Goal: Information Seeking & Learning: Learn about a topic

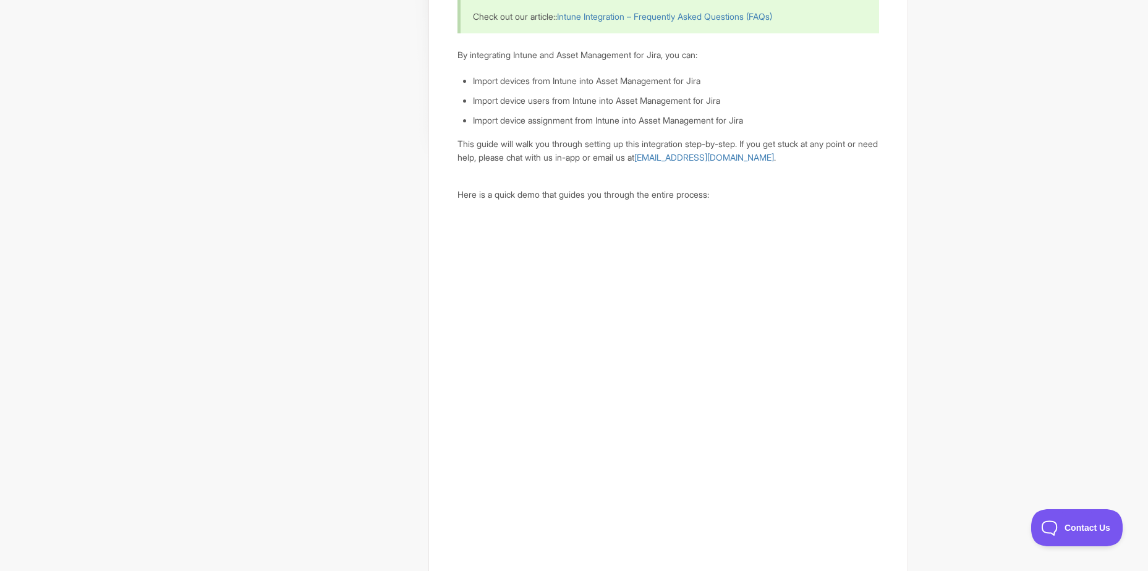
drag, startPoint x: 923, startPoint y: 430, endPoint x: 924, endPoint y: 459, distance: 28.4
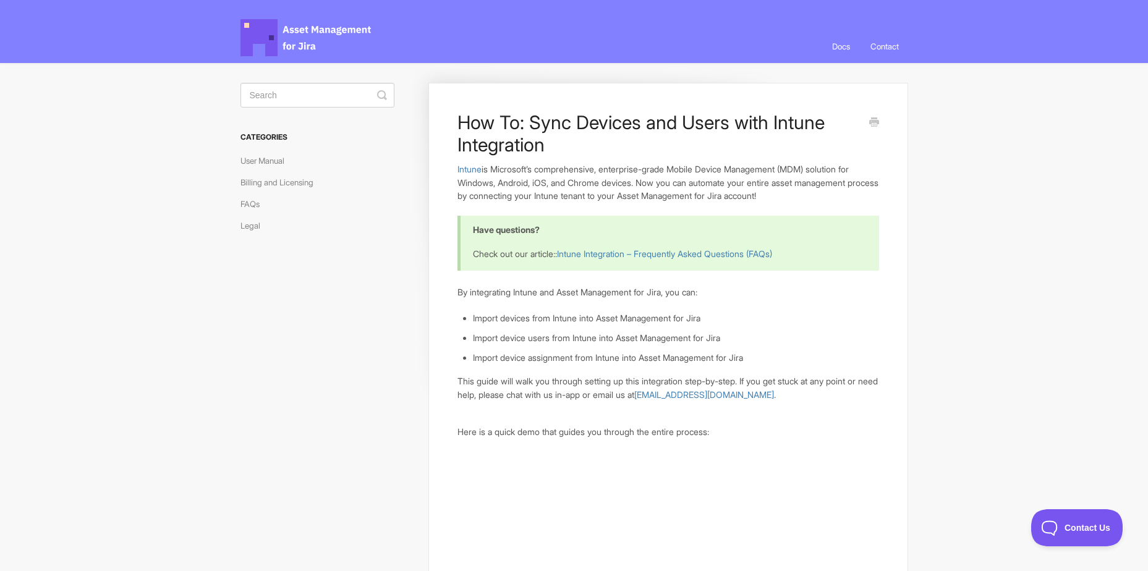
drag, startPoint x: 755, startPoint y: 300, endPoint x: 755, endPoint y: 201, distance: 99.5
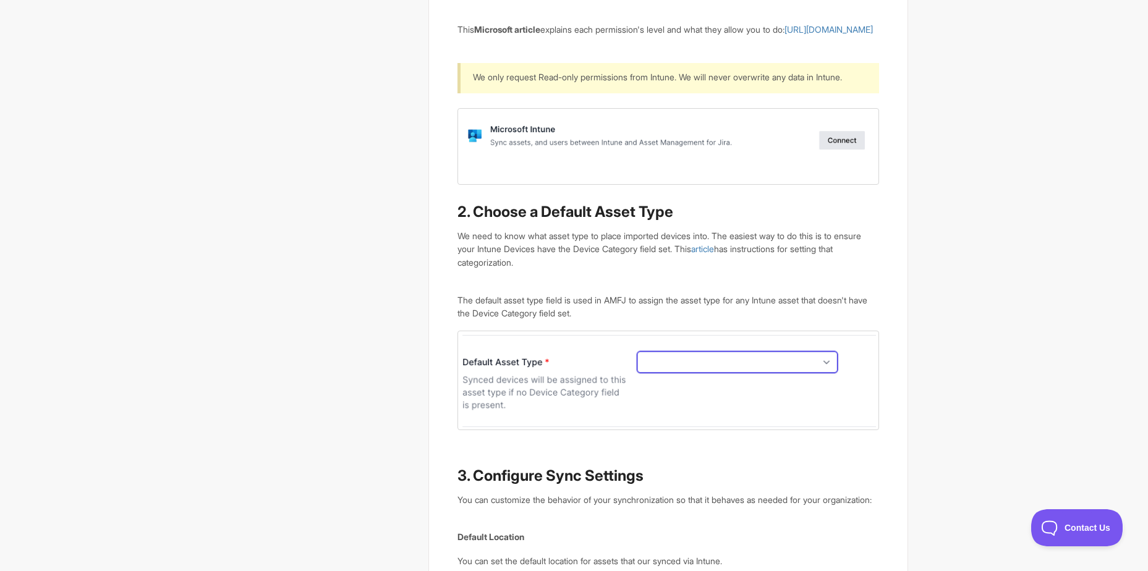
scroll to position [1112, 0]
click at [742, 394] on img at bounding box center [667, 378] width 421 height 99
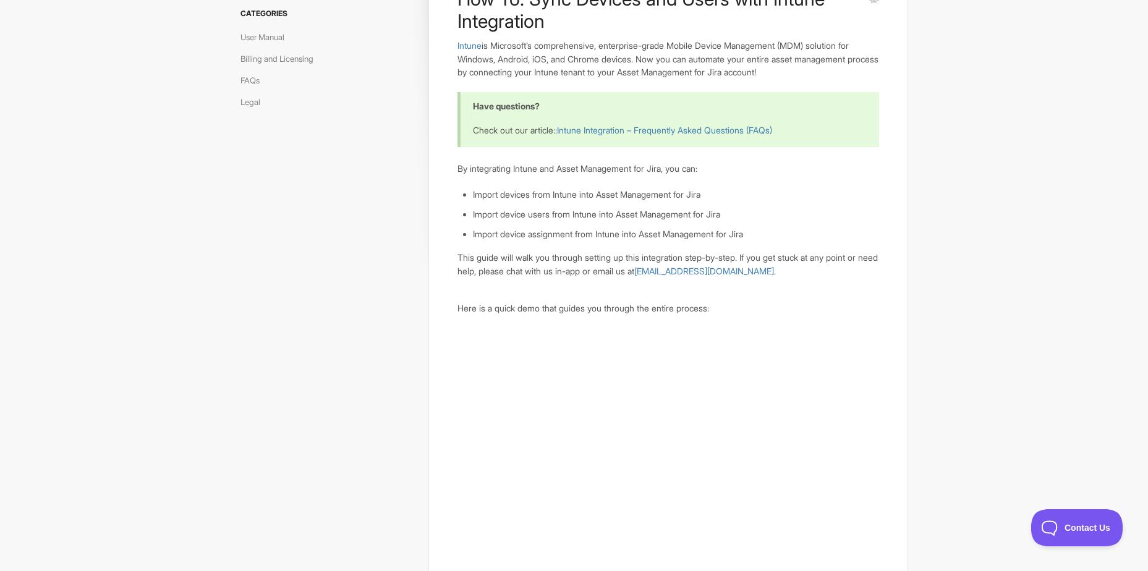
scroll to position [0, 0]
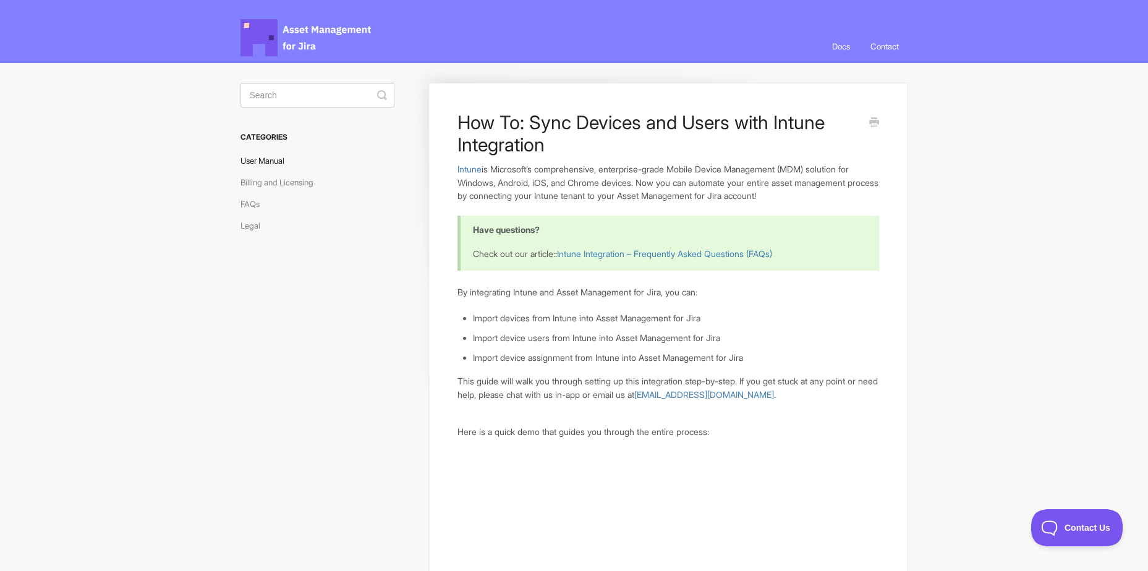
click at [277, 162] on link "User Manual" at bounding box center [266, 161] width 53 height 20
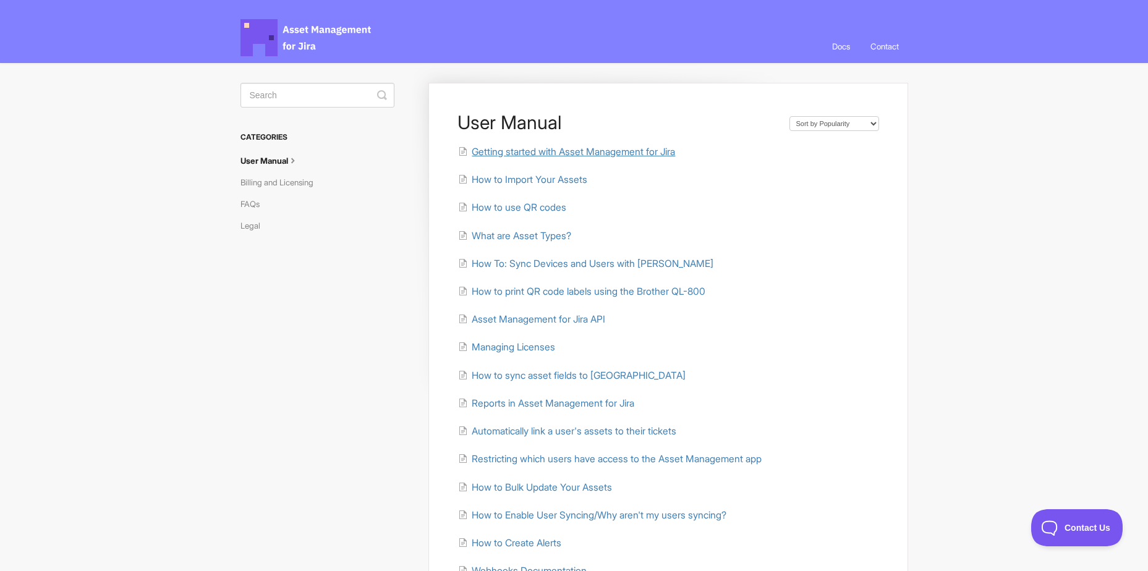
click at [551, 151] on span "Getting started with Asset Management for Jira" at bounding box center [573, 152] width 203 height 12
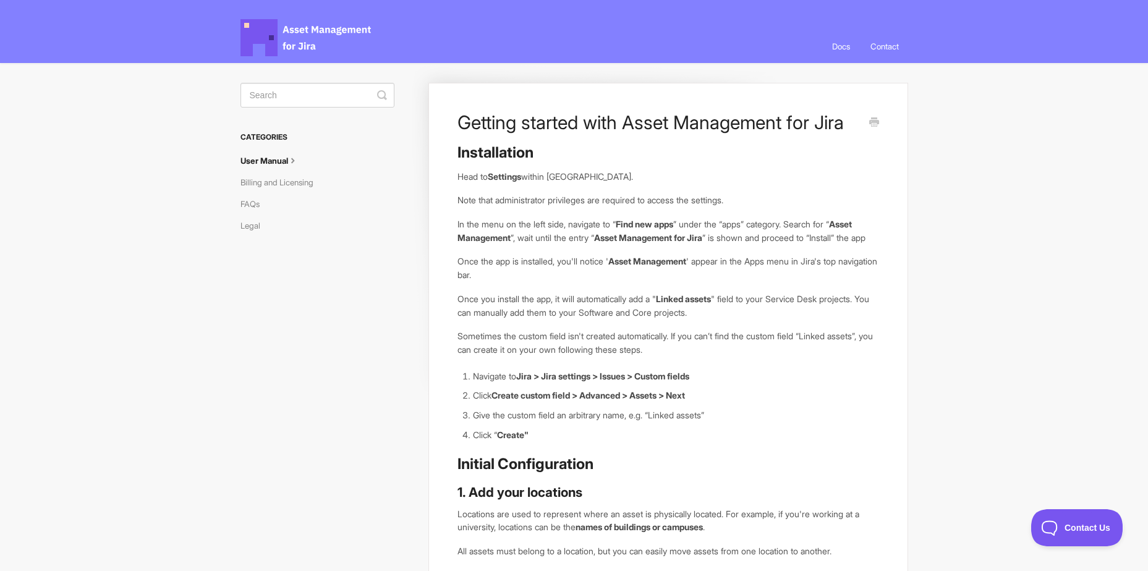
click at [298, 160] on icon at bounding box center [293, 159] width 10 height 10
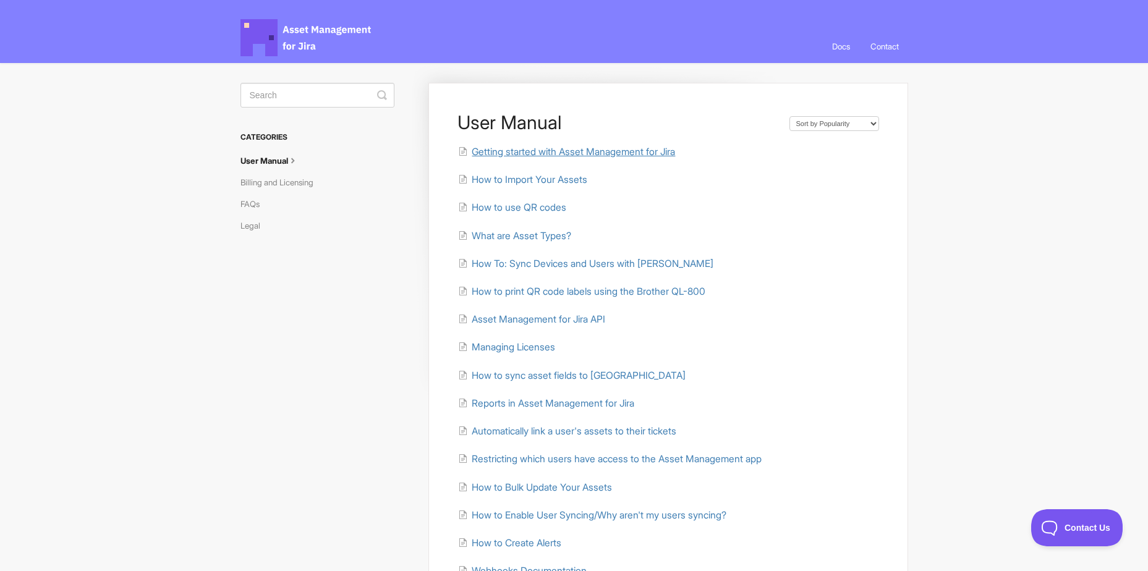
click at [527, 148] on span "Getting started with Asset Management for Jira" at bounding box center [573, 152] width 203 height 12
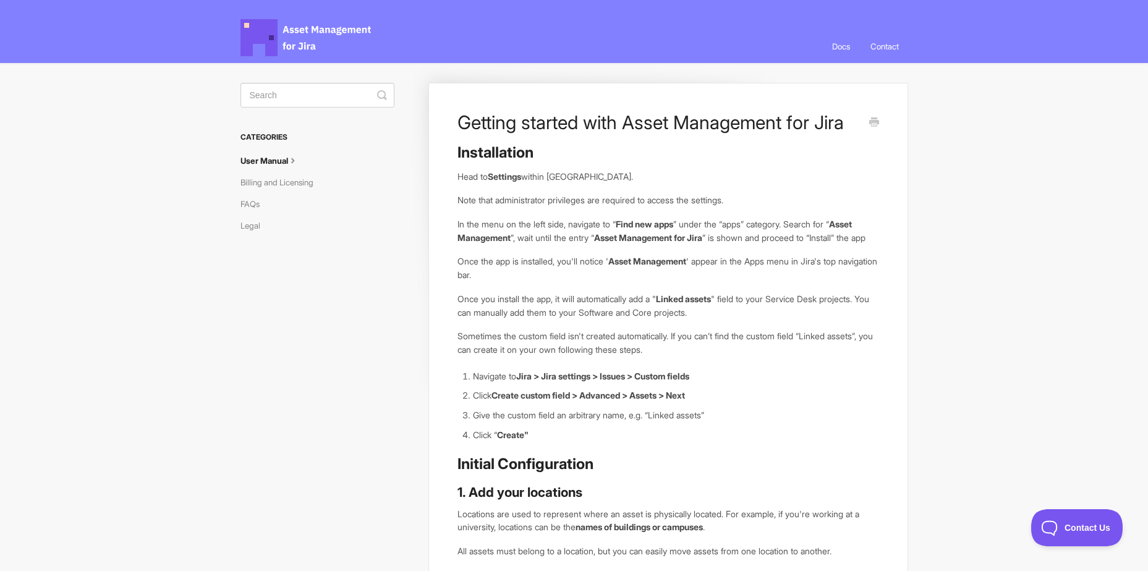
click at [297, 162] on icon at bounding box center [293, 159] width 10 height 10
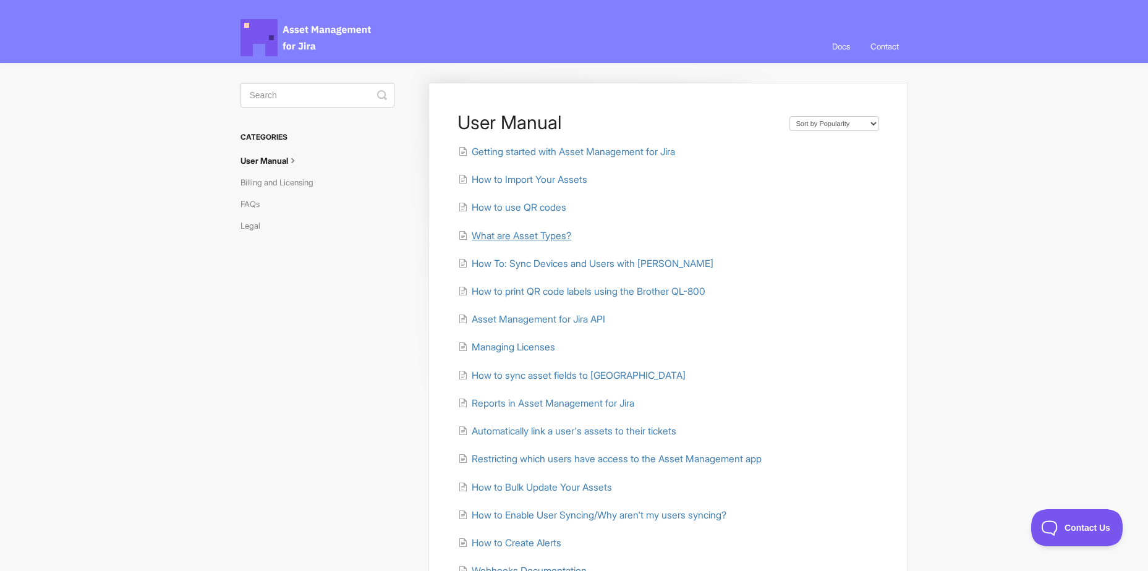
click at [520, 238] on span "What are Asset Types?" at bounding box center [521, 236] width 99 height 12
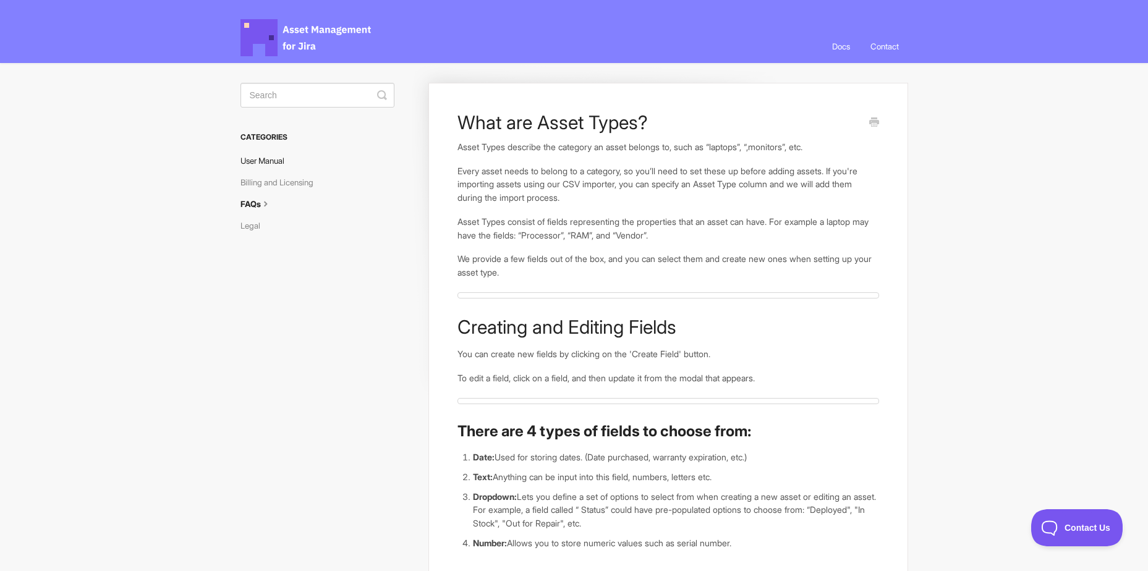
click at [271, 163] on link "User Manual" at bounding box center [266, 161] width 53 height 20
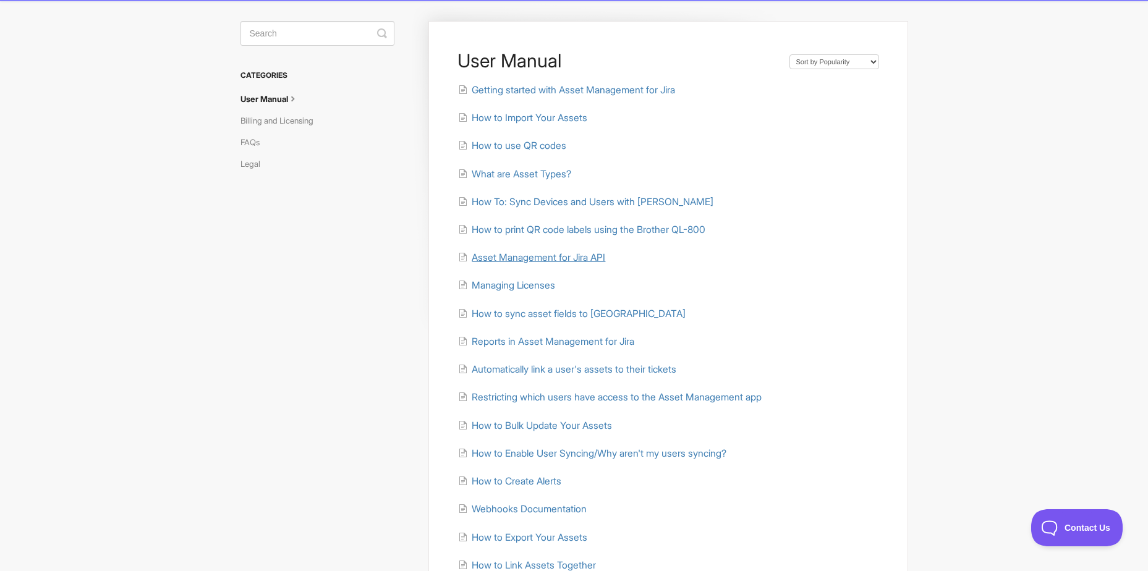
click at [593, 259] on span "Asset Management for Jira API" at bounding box center [538, 258] width 133 height 12
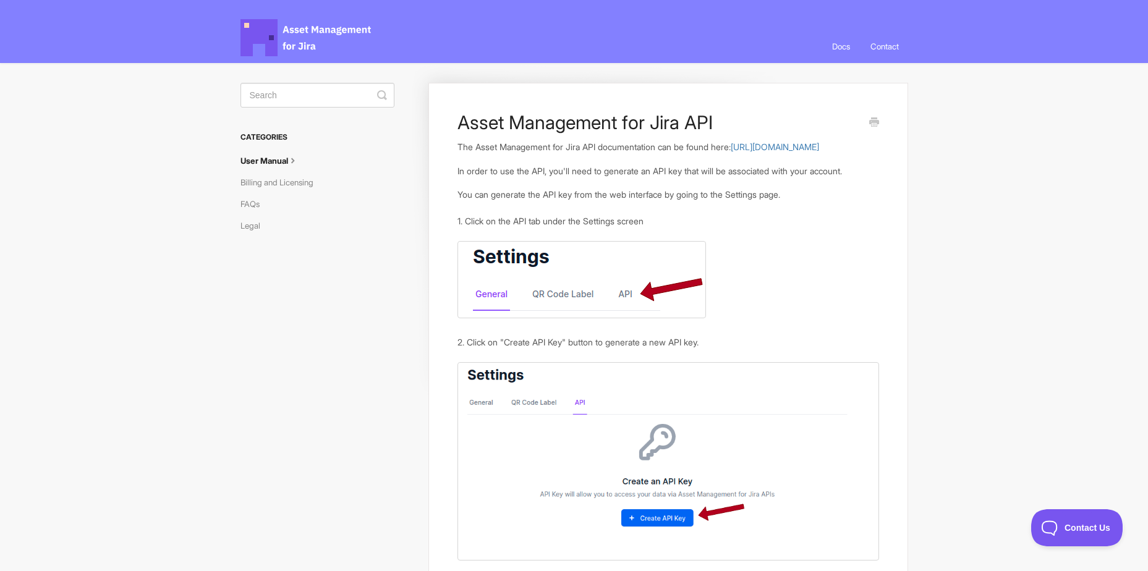
click at [272, 158] on link "User Manual" at bounding box center [274, 161] width 68 height 20
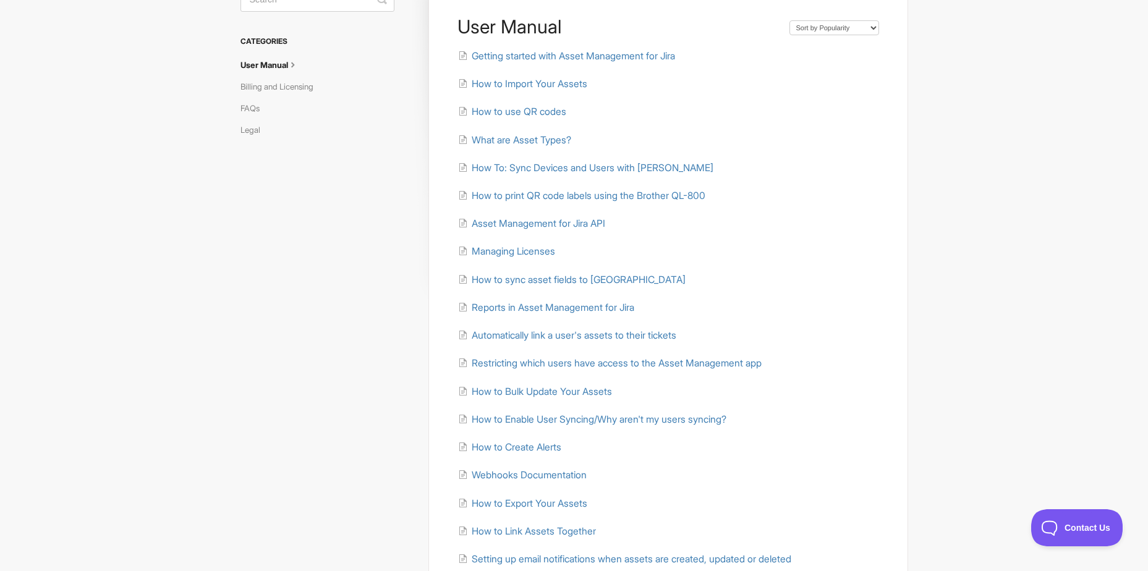
scroll to position [124, 0]
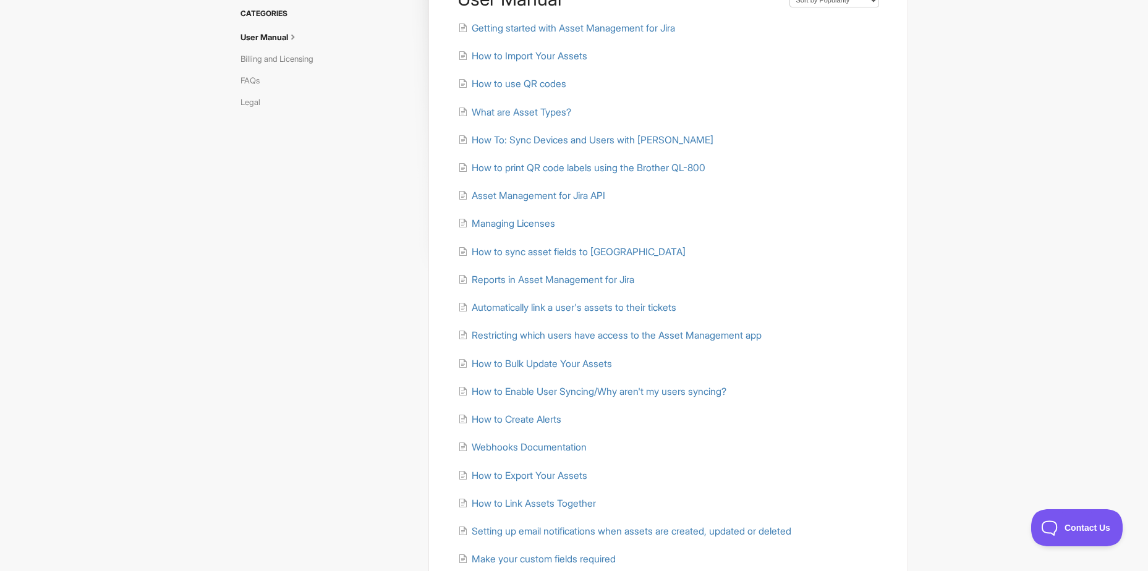
click at [516, 231] on ul "Getting started with Asset Management for Jira How to Import Your Assets How to…" at bounding box center [667, 294] width 421 height 546
click at [518, 221] on span "Managing Licenses" at bounding box center [513, 224] width 83 height 12
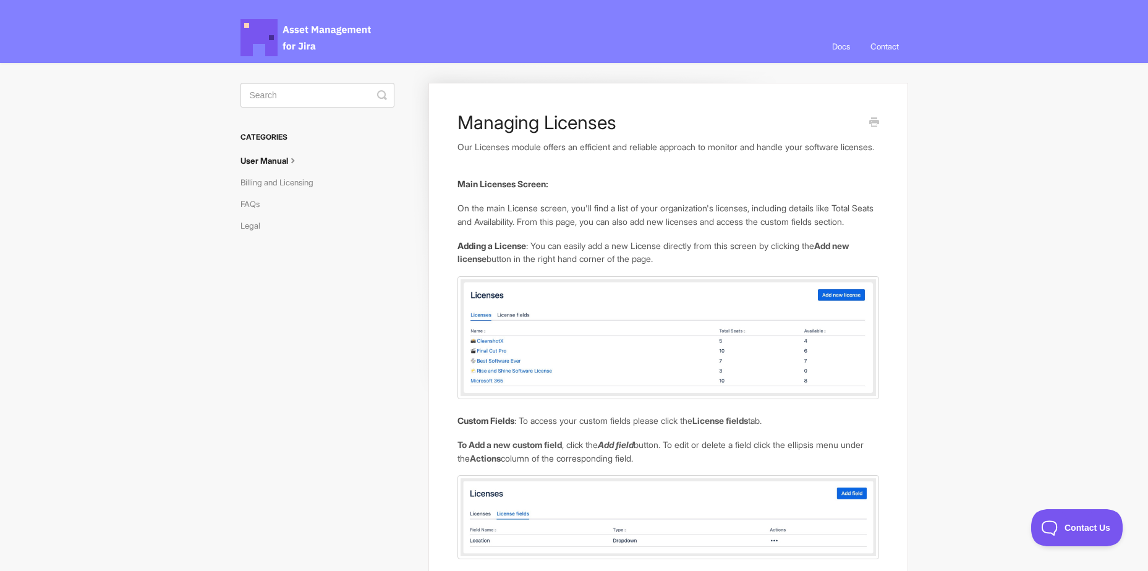
click at [582, 228] on p "On the main License screen, you'll find a list of your organization's licenses,…" at bounding box center [667, 214] width 421 height 27
click at [289, 163] on link "User Manual" at bounding box center [274, 161] width 68 height 20
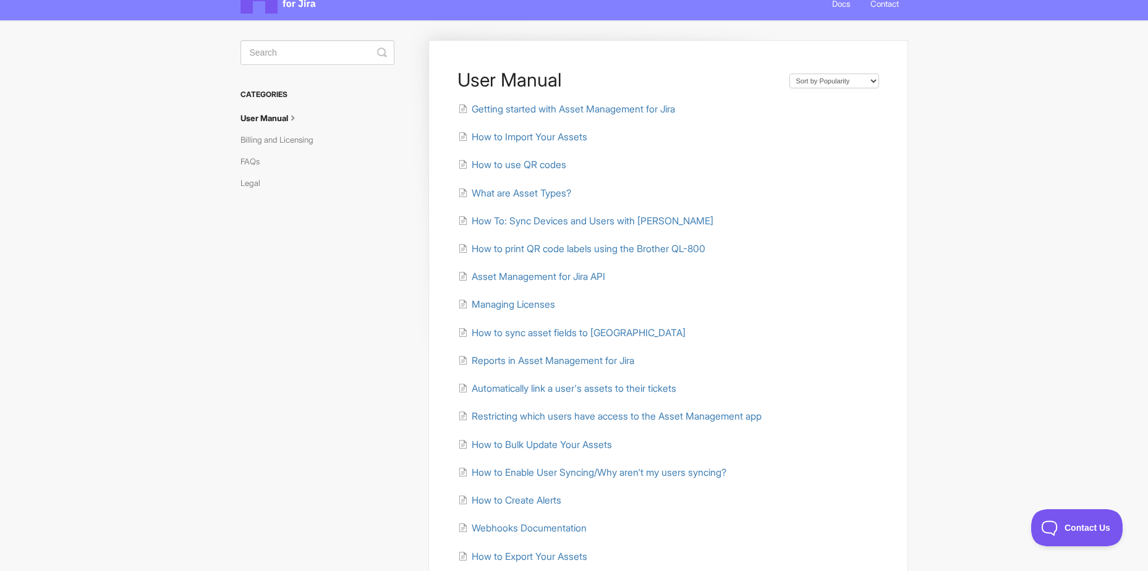
scroll to position [124, 0]
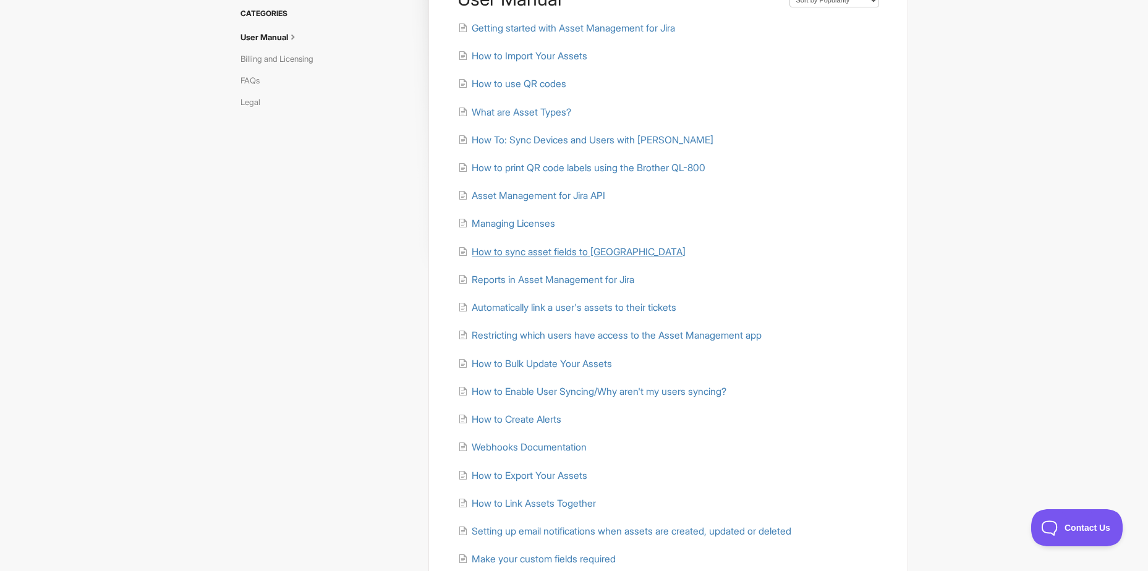
click at [599, 254] on span "How to sync asset fields to [GEOGRAPHIC_DATA]" at bounding box center [579, 252] width 214 height 12
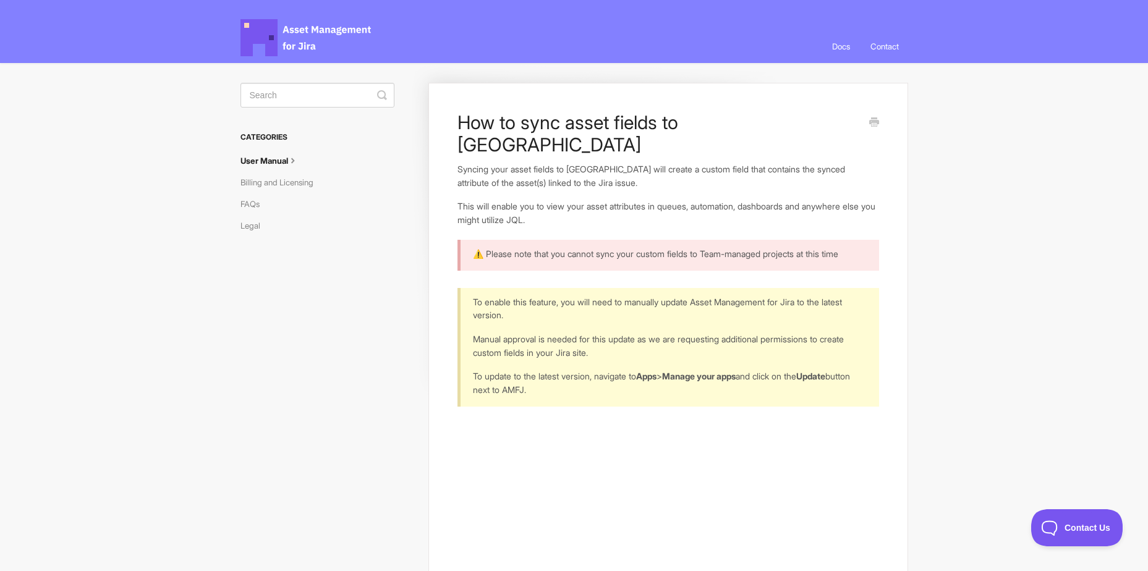
click at [283, 159] on link "User Manual" at bounding box center [274, 161] width 68 height 20
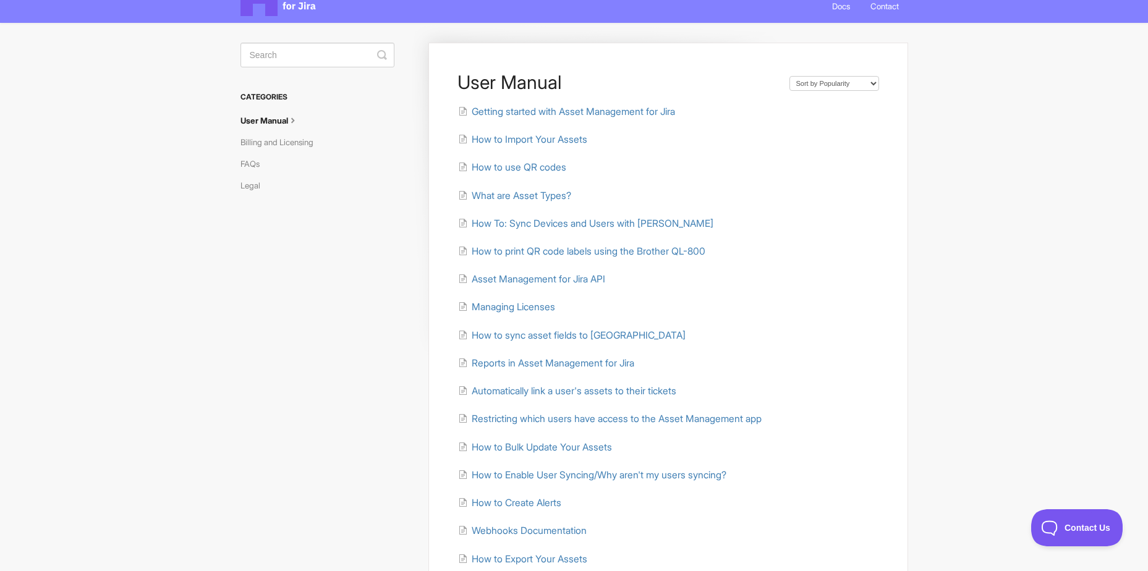
scroll to position [62, 0]
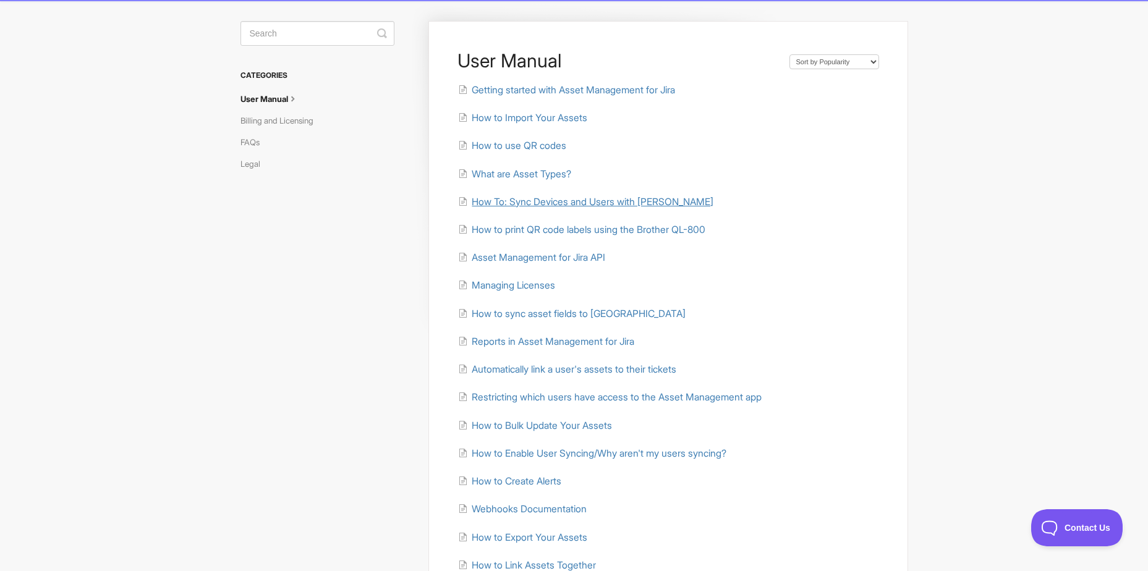
click at [662, 199] on span "How To: Sync Devices and Users with [PERSON_NAME]" at bounding box center [593, 202] width 242 height 12
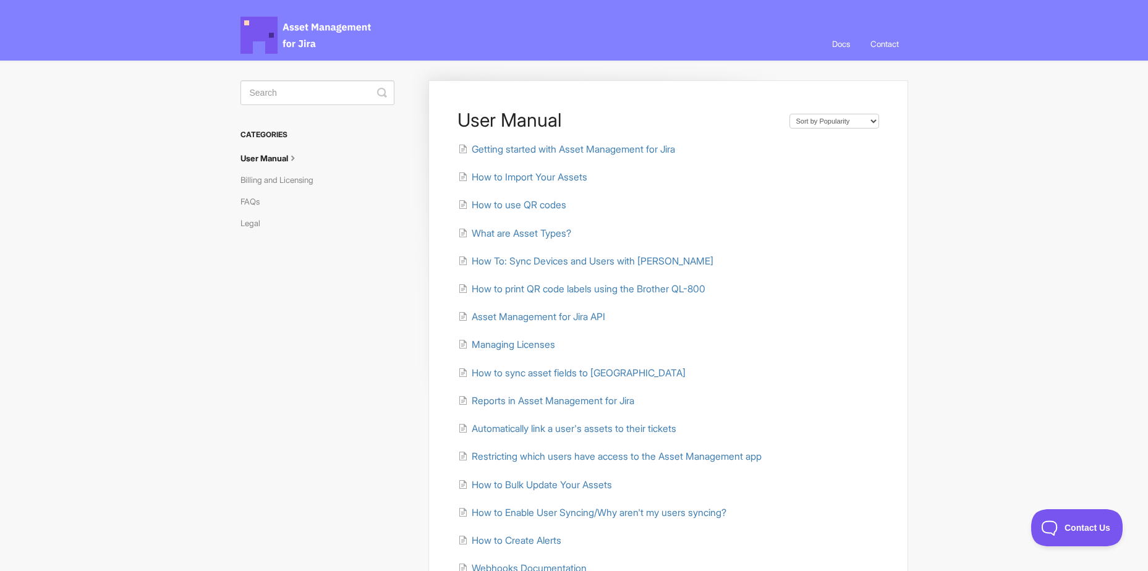
scroll to position [0, 0]
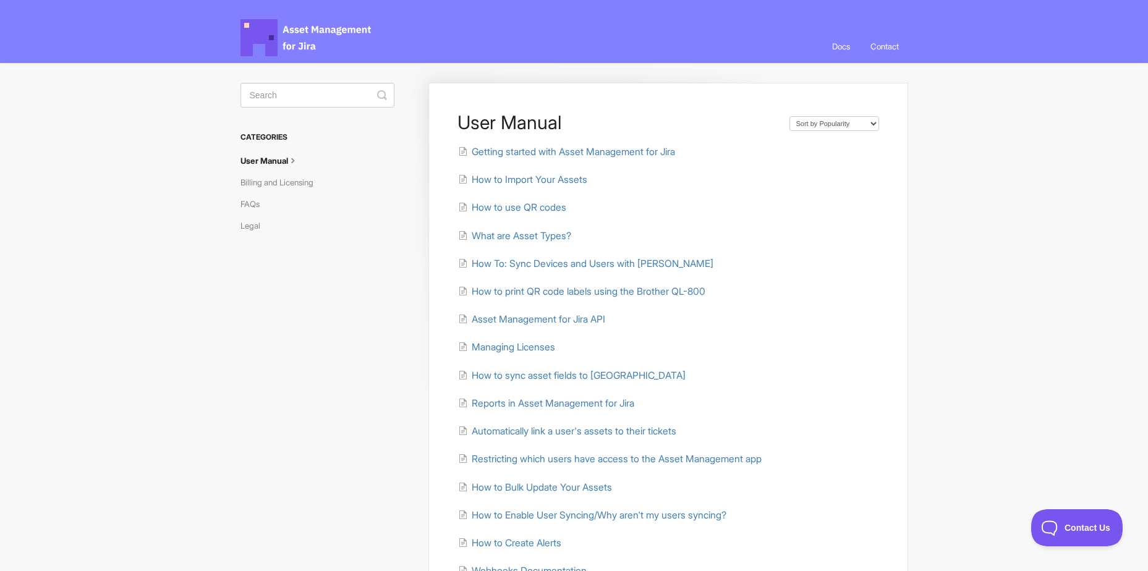
click at [265, 138] on h3 "Categories" at bounding box center [317, 137] width 154 height 22
click at [308, 40] on span "Asset Management for Jira Docs" at bounding box center [306, 37] width 132 height 37
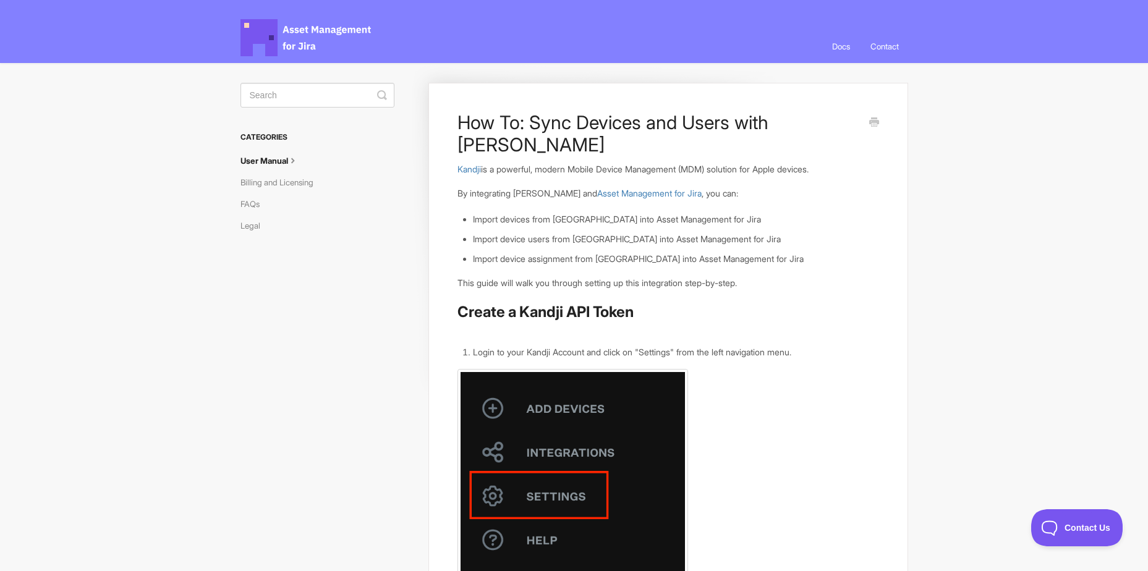
scroll to position [62, 0]
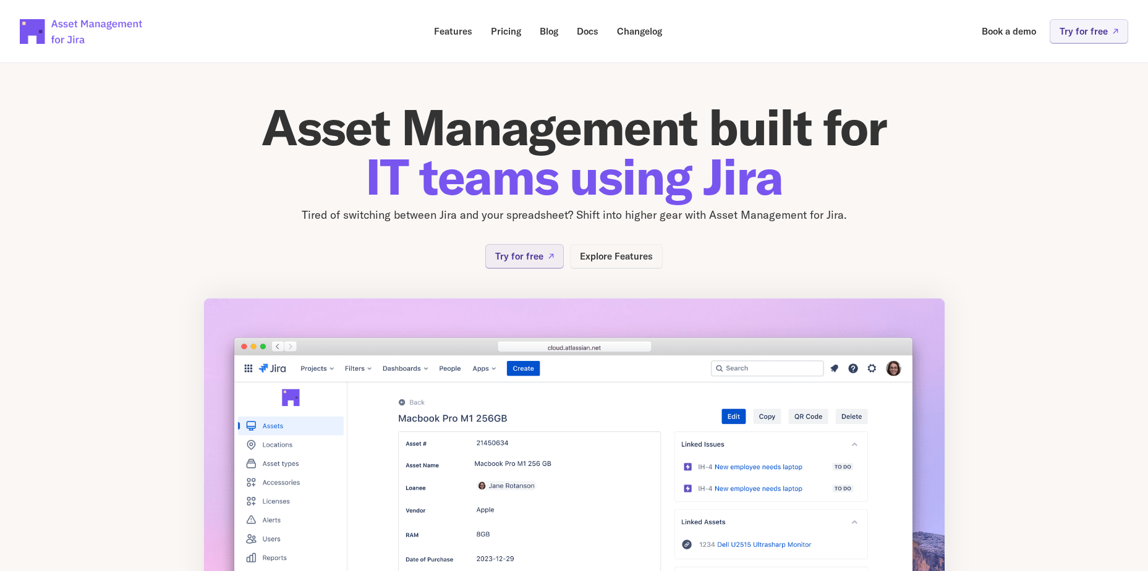
click at [629, 253] on p "Explore Features" at bounding box center [616, 256] width 73 height 9
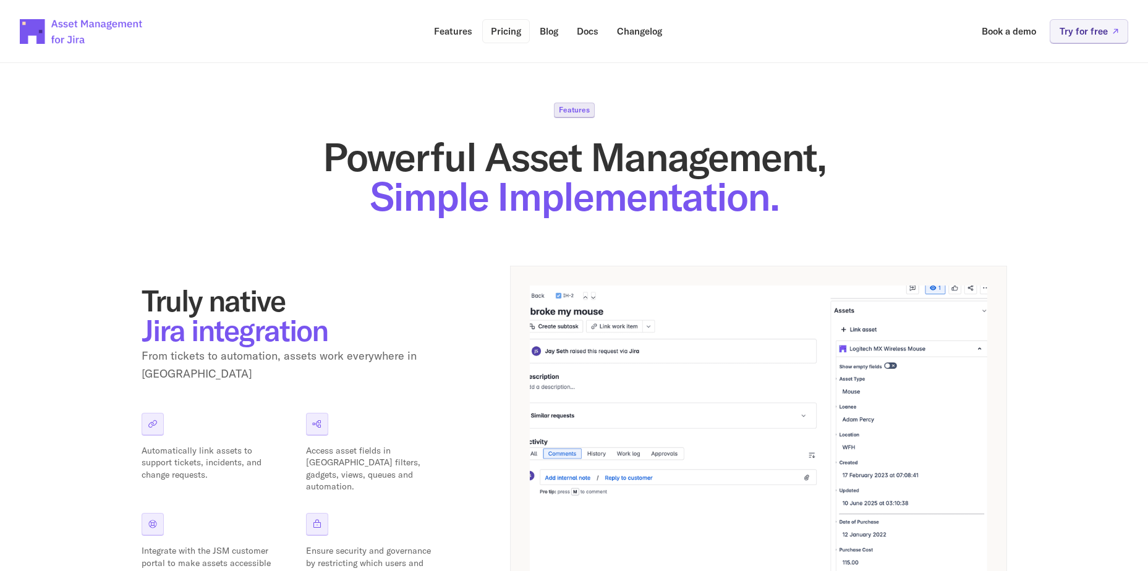
click at [513, 31] on p "Pricing" at bounding box center [506, 31] width 30 height 9
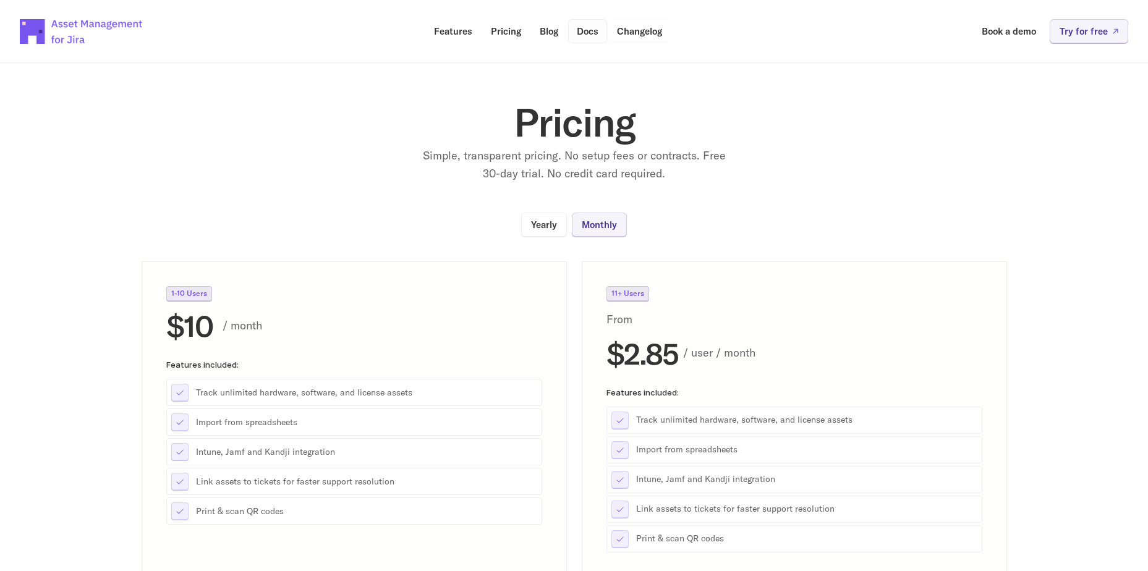
click at [593, 33] on p "Docs" at bounding box center [588, 31] width 22 height 9
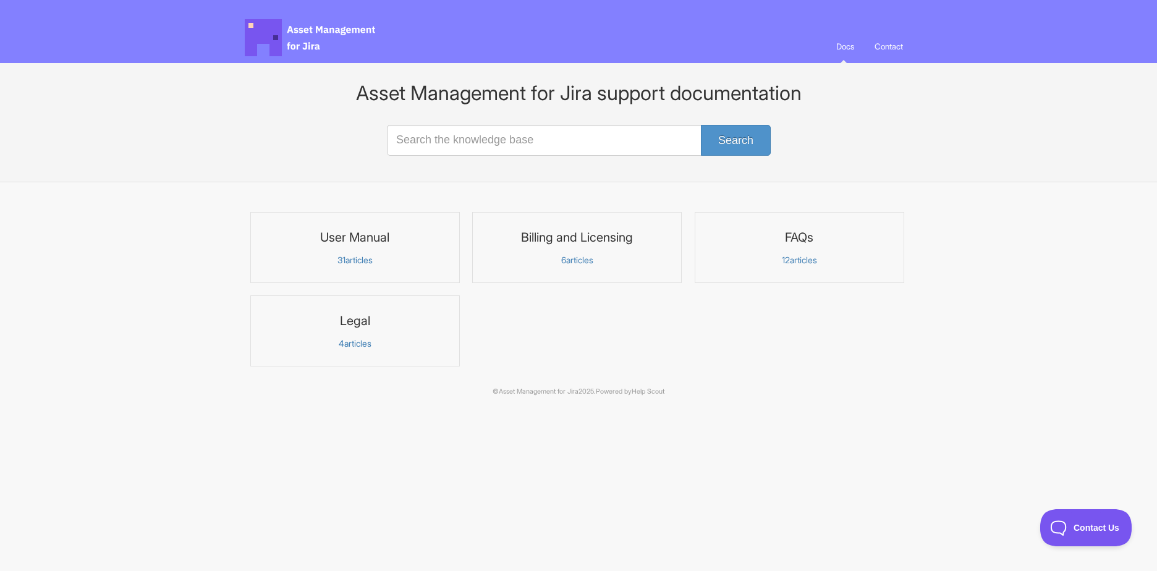
click at [352, 266] on link "User Manual 31 articles" at bounding box center [355, 247] width 210 height 71
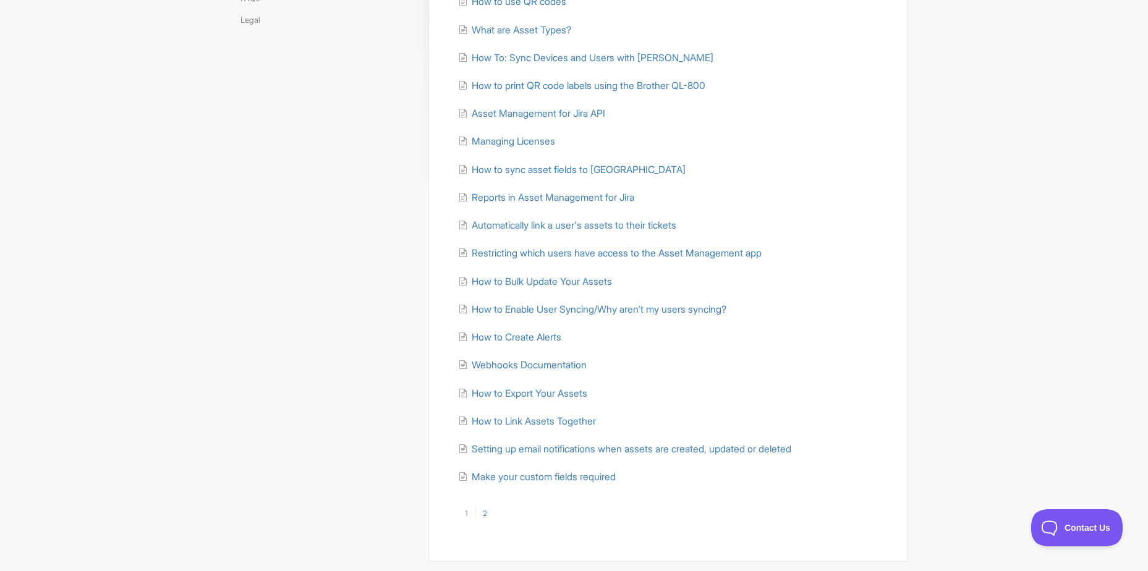
scroll to position [242, 0]
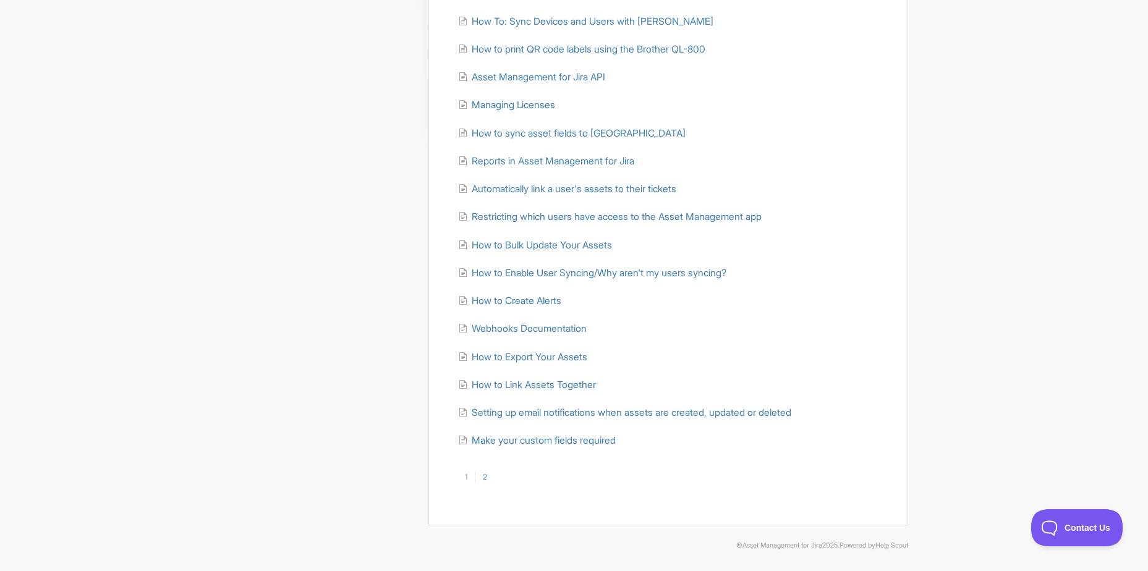
click at [493, 476] on link "2" at bounding box center [485, 477] width 20 height 11
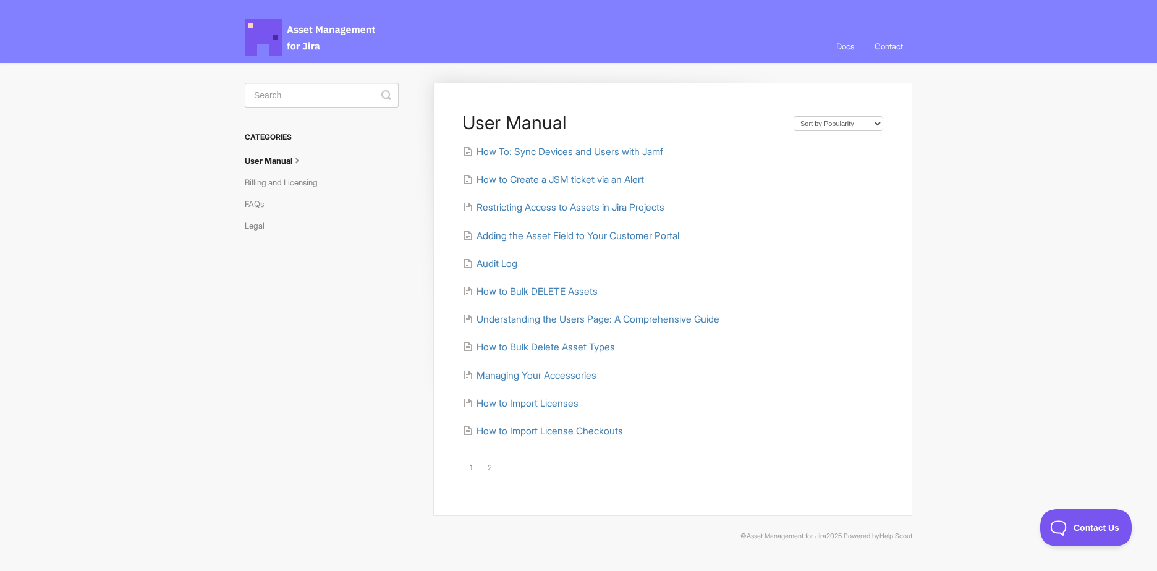
click at [585, 185] on span "How to Create a JSM ticket via an Alert" at bounding box center [559, 180] width 167 height 12
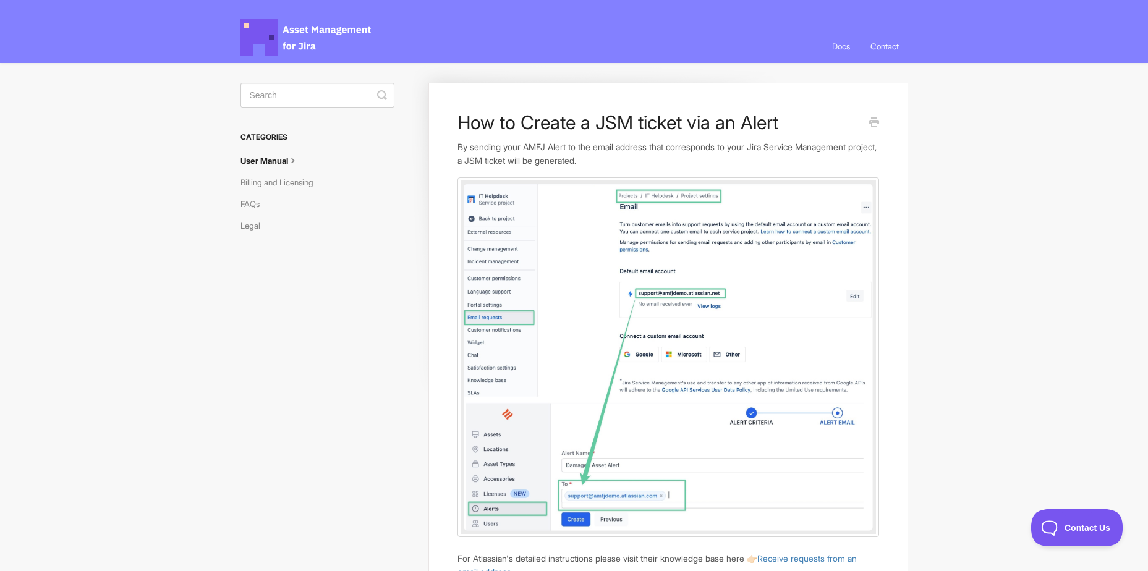
click at [260, 157] on link "User Manual" at bounding box center [274, 161] width 68 height 20
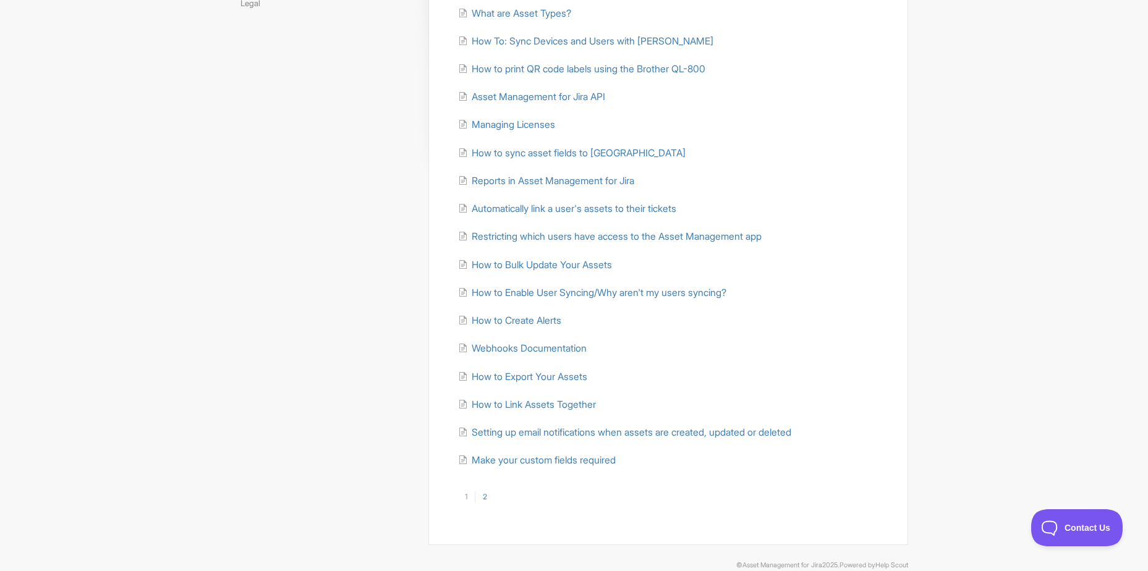
scroll to position [242, 0]
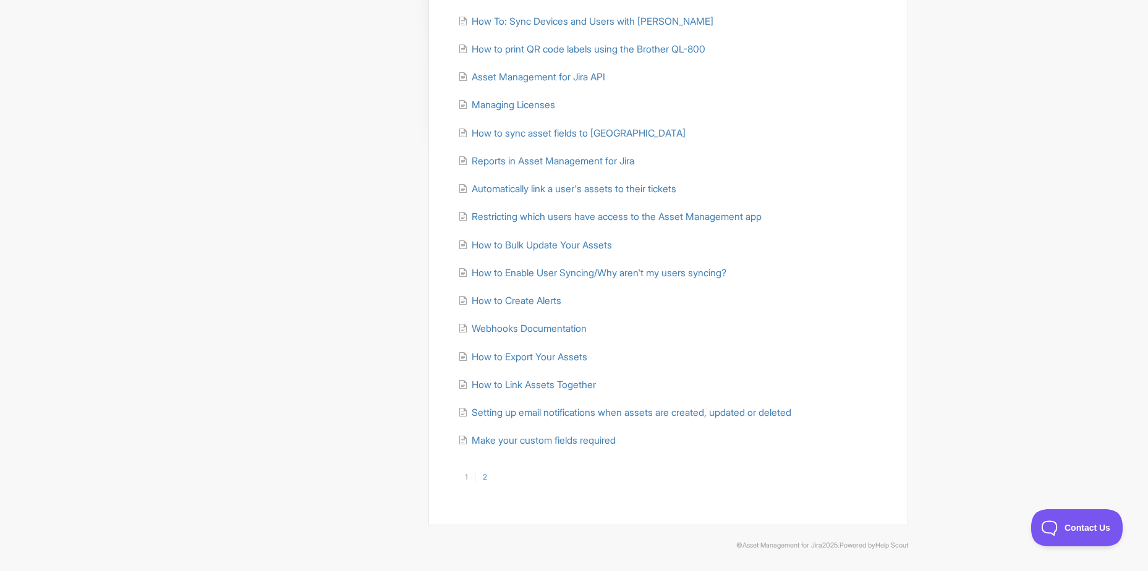
click at [484, 475] on link "2" at bounding box center [485, 477] width 20 height 11
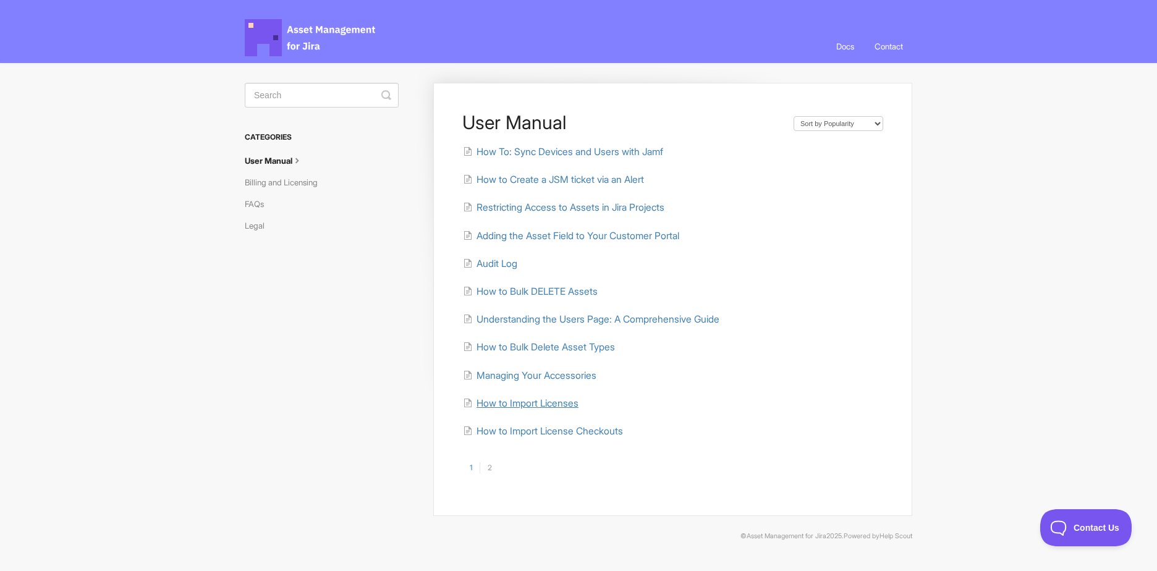
click at [569, 407] on span "How to Import Licenses" at bounding box center [527, 403] width 102 height 12
click at [596, 376] on span "Managing Your Accessories" at bounding box center [536, 376] width 120 height 12
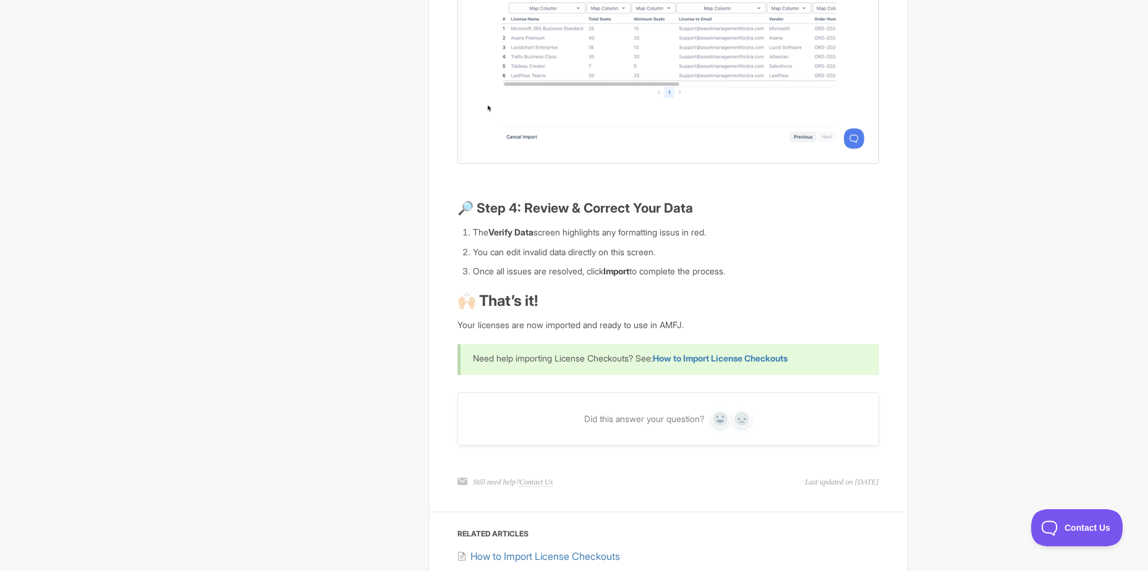
scroll to position [1298, 0]
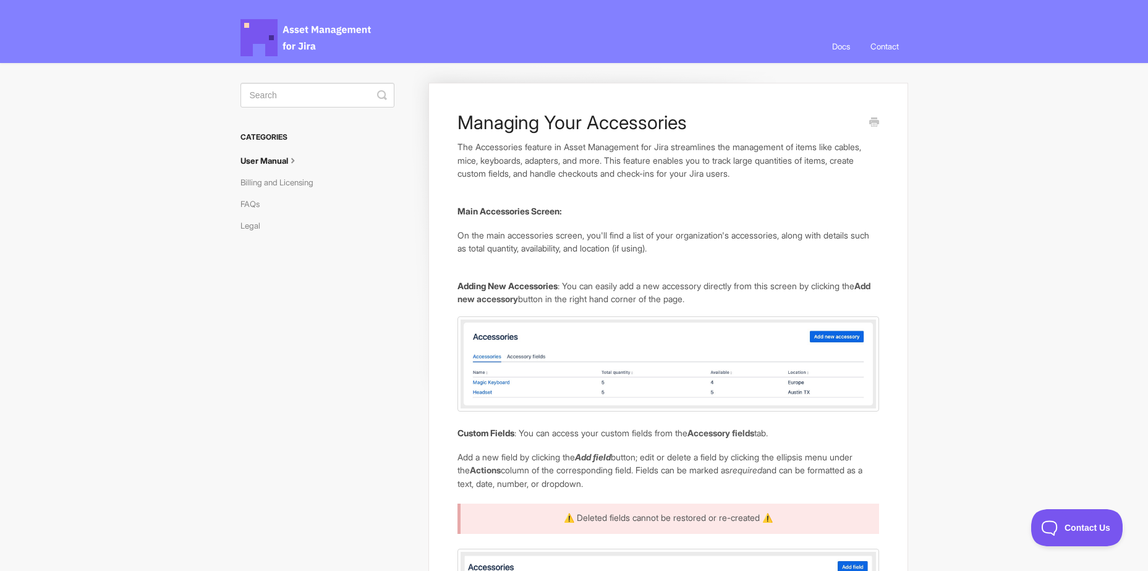
click at [266, 163] on link "User Manual" at bounding box center [274, 161] width 68 height 20
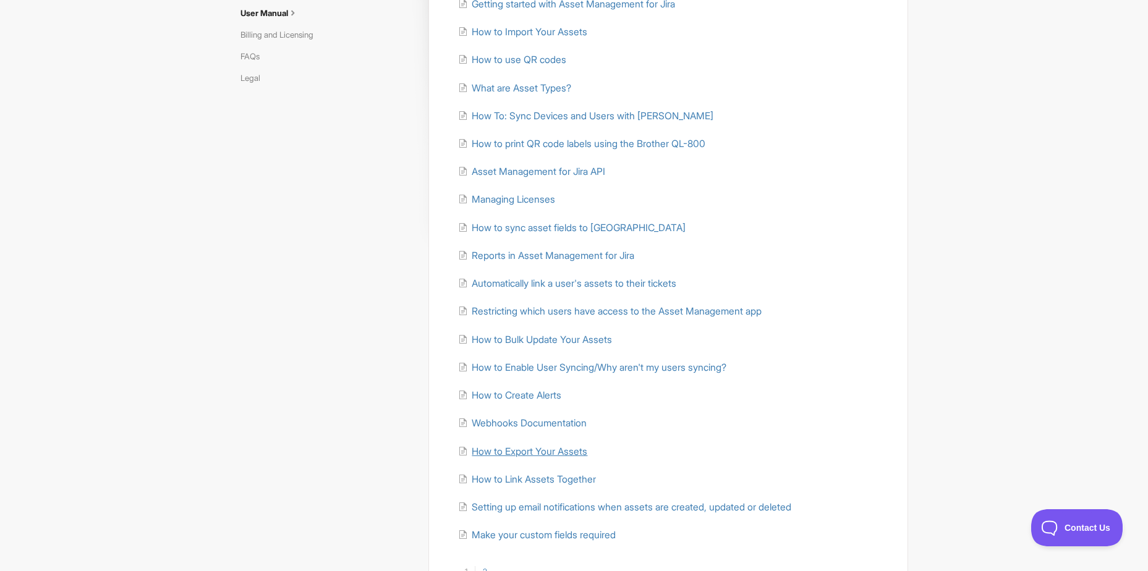
scroll to position [119, 0]
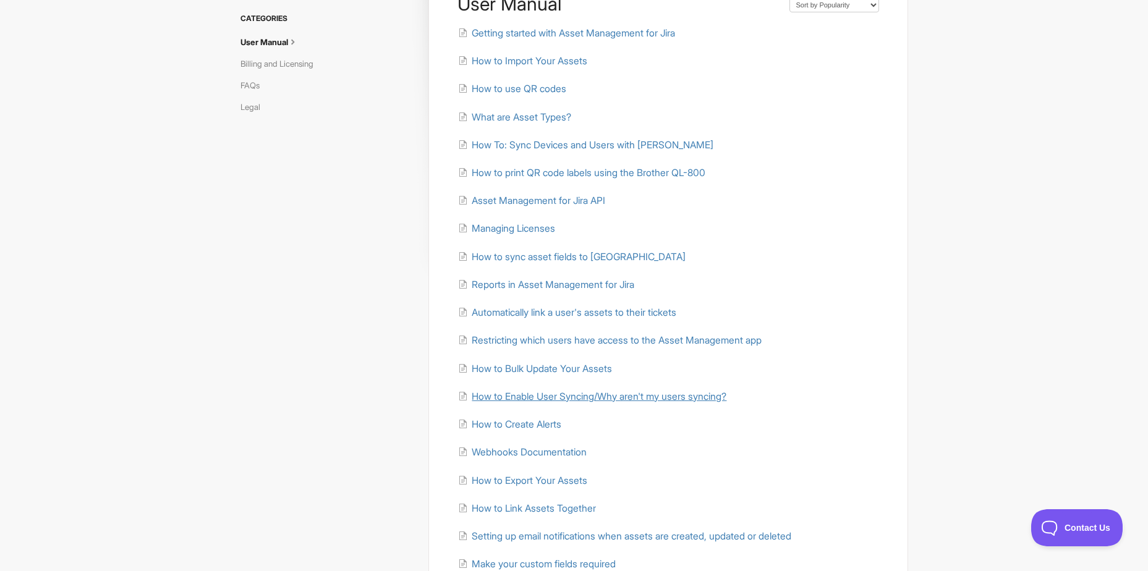
click at [559, 396] on span "How to Enable User Syncing/Why aren't my users syncing?" at bounding box center [599, 397] width 255 height 12
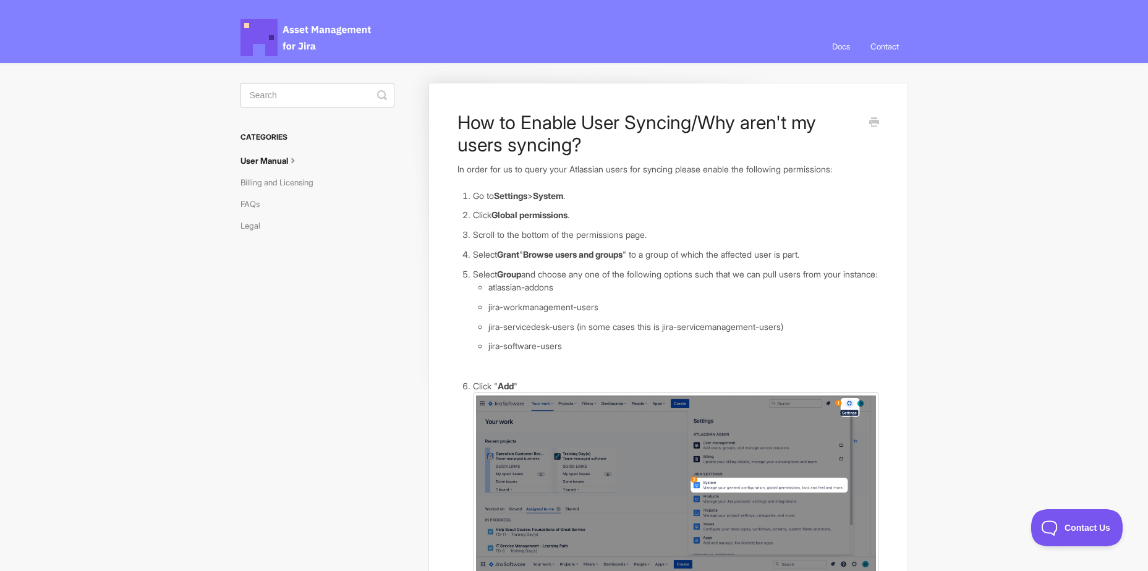
click at [288, 151] on link "User Manual" at bounding box center [274, 161] width 68 height 20
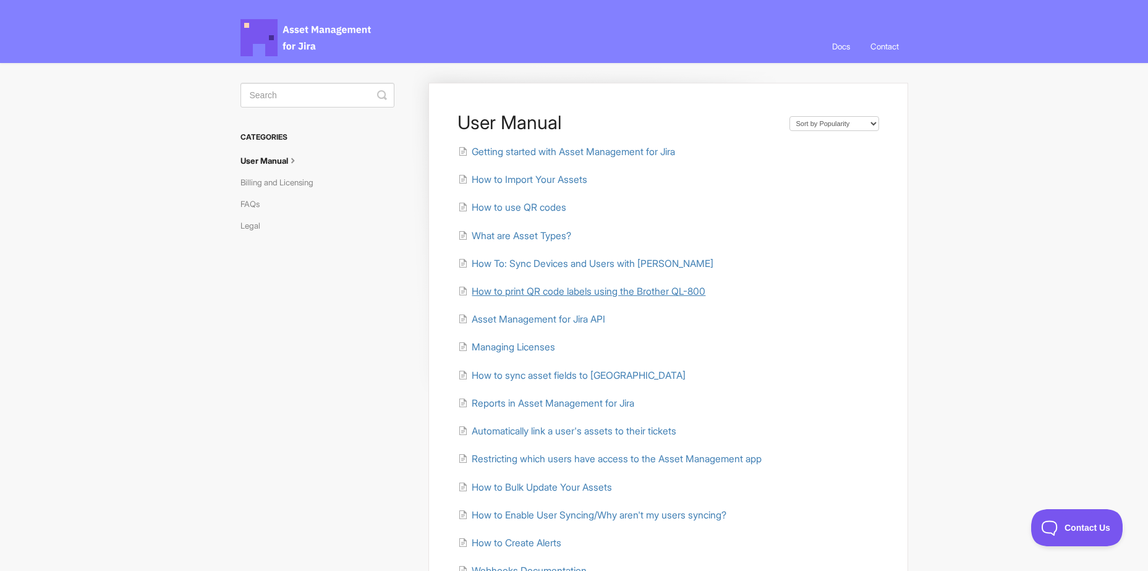
click at [700, 287] on span "How to print QR code labels using the Brother QL-800" at bounding box center [589, 292] width 234 height 12
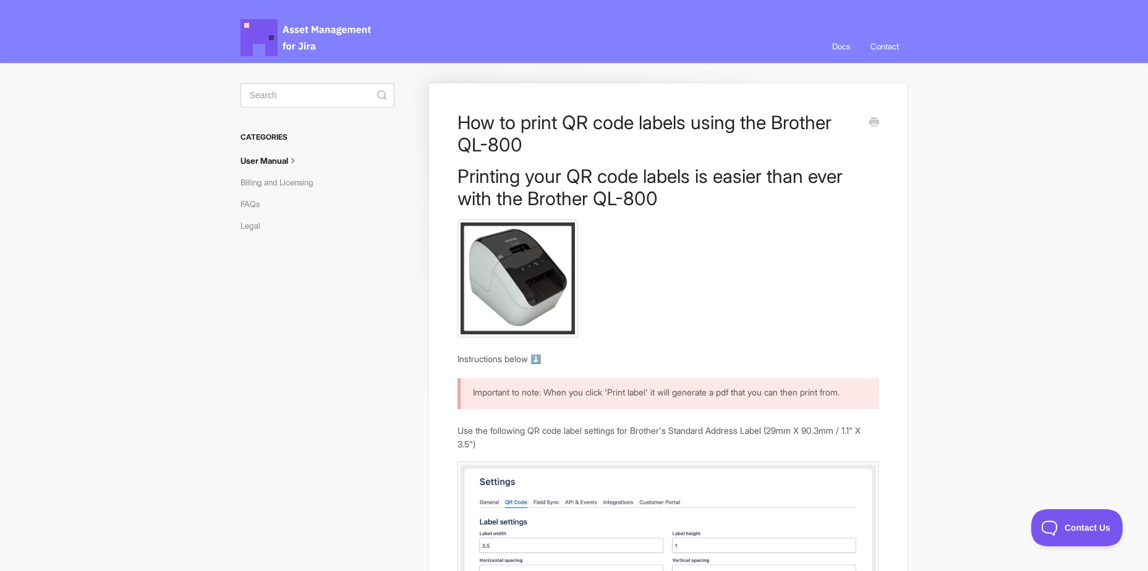
click at [288, 161] on link "User Manual" at bounding box center [274, 161] width 68 height 20
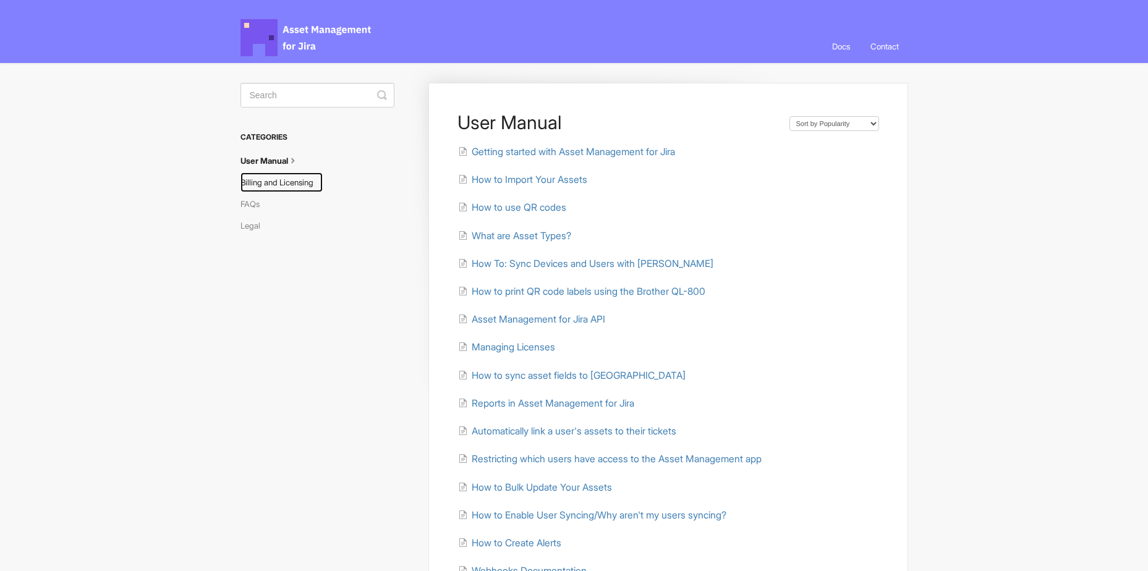
click at [287, 179] on link "Billing and Licensing" at bounding box center [281, 182] width 82 height 20
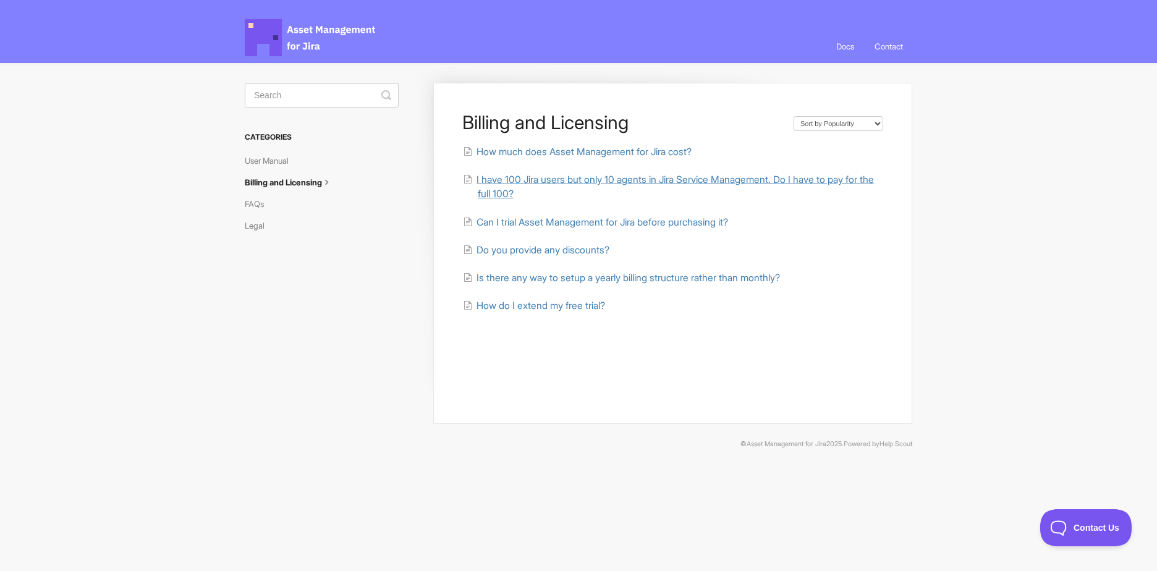
click at [567, 182] on span "I have 100 Jira users but only 10 agents in Jira Service Management. Do I have …" at bounding box center [674, 187] width 397 height 26
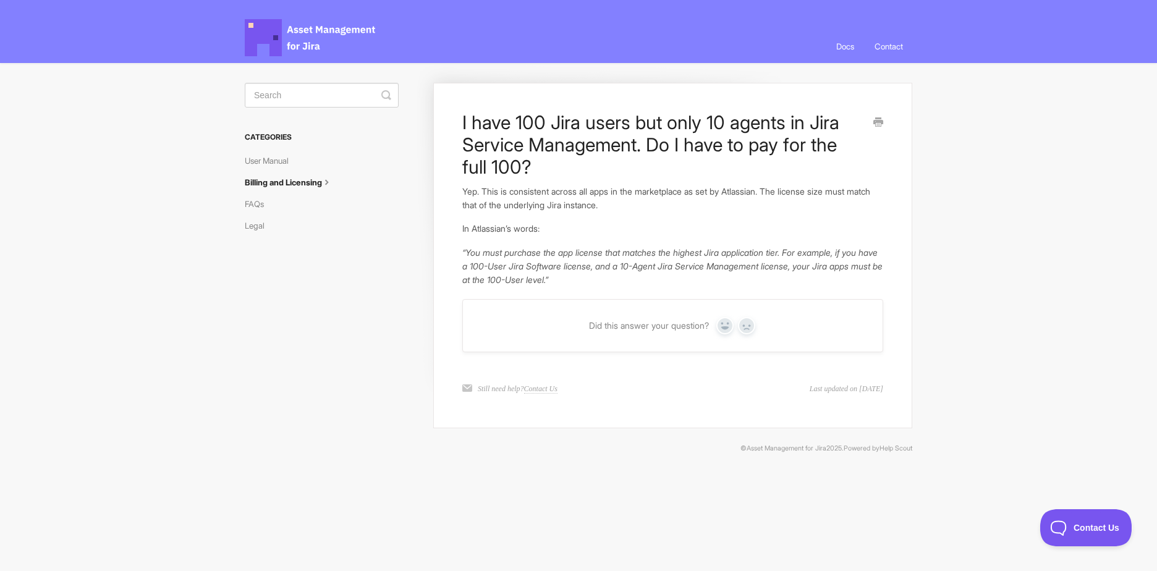
click at [876, 118] on icon "Print this Article" at bounding box center [878, 122] width 10 height 10
click at [878, 130] on article "I have 100 Jira users but only 10 agents in Jira Service Management. Do I have …" at bounding box center [672, 198] width 421 height 175
click at [880, 127] on link "Print this Article" at bounding box center [878, 123] width 10 height 14
click at [275, 156] on link "User Manual" at bounding box center [271, 161] width 53 height 20
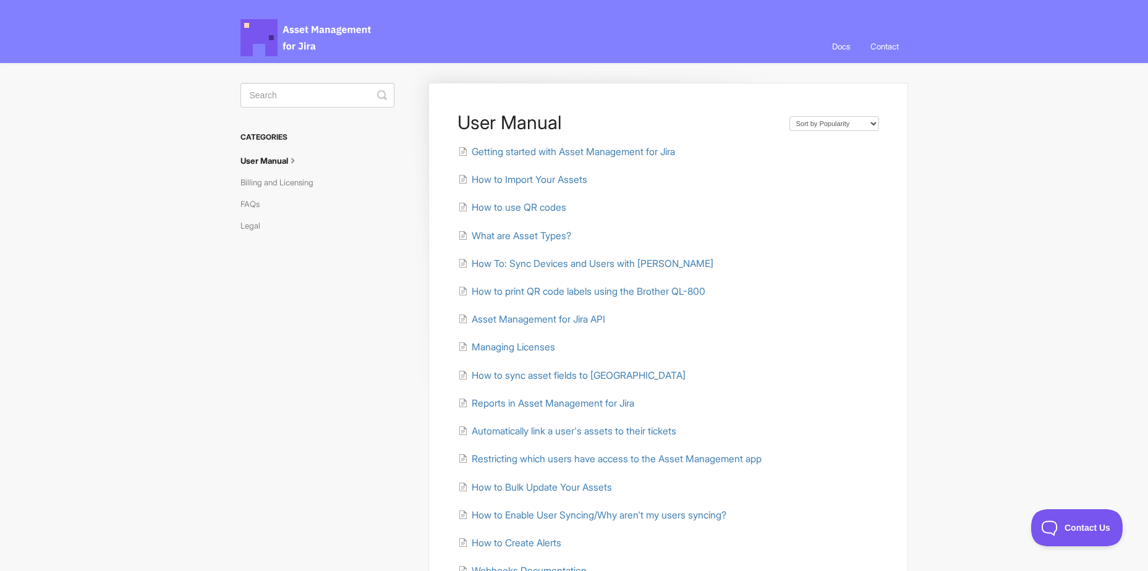
click at [543, 200] on ul "Getting started with Asset Management for Jira How to Import Your Assets How to…" at bounding box center [667, 418] width 421 height 546
click at [541, 201] on span "How to use QR codes" at bounding box center [519, 207] width 95 height 12
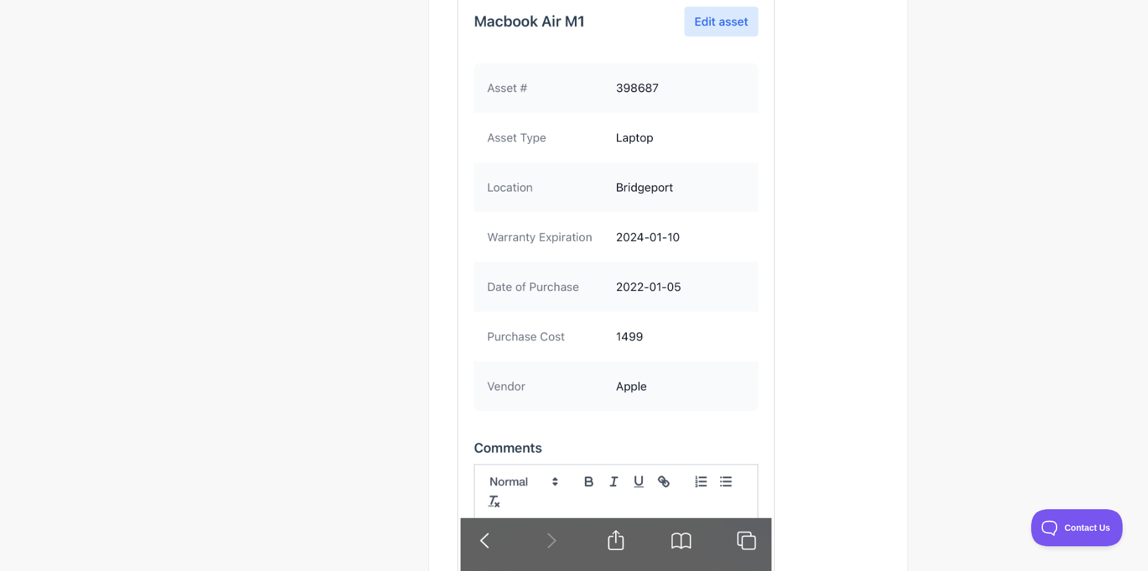
scroll to position [2323, 0]
